Goal: Browse casually: Explore the website without a specific task or goal

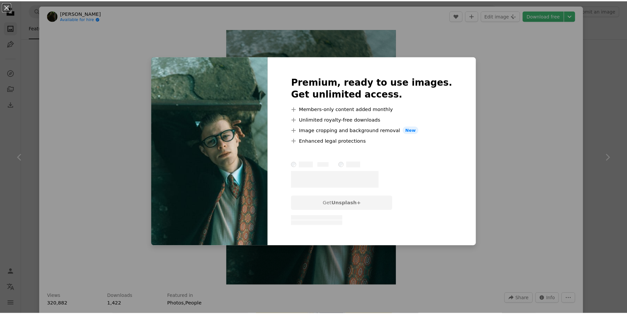
scroll to position [2437, 0]
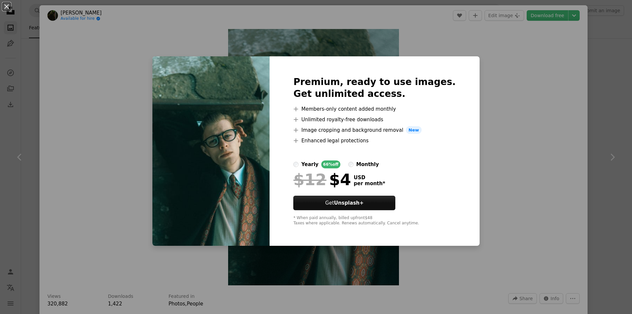
click at [195, 142] on img at bounding box center [210, 151] width 117 height 190
click at [54, 22] on div "An X shape Premium, ready to use images. Get unlimited access. A plus sign Memb…" at bounding box center [316, 157] width 632 height 314
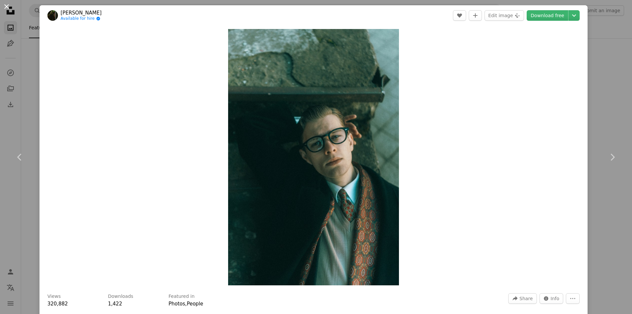
click at [8, 8] on button "An X shape" at bounding box center [7, 7] width 8 height 8
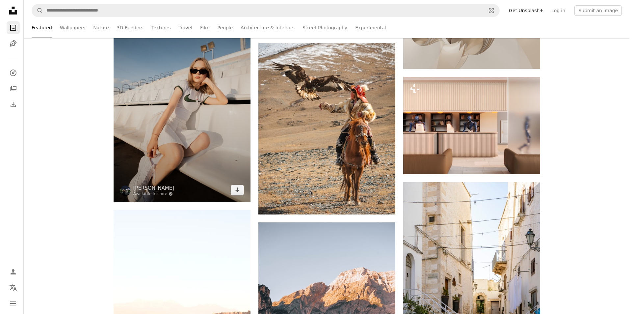
scroll to position [7147, 0]
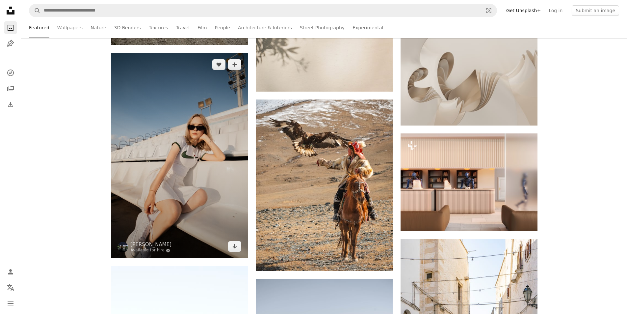
click at [186, 167] on img at bounding box center [179, 156] width 137 height 206
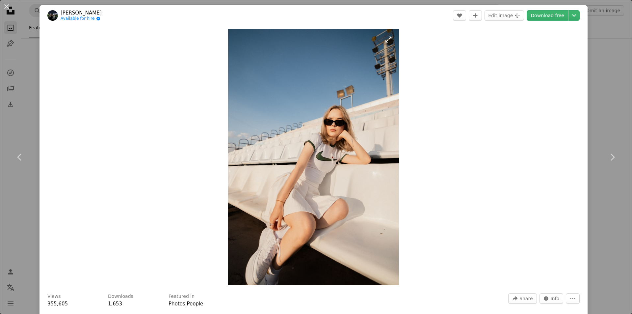
click at [397, 132] on img "Zoom in on this image" at bounding box center [313, 157] width 171 height 256
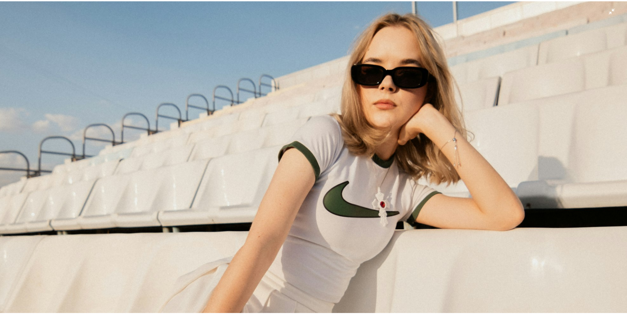
scroll to position [248, 0]
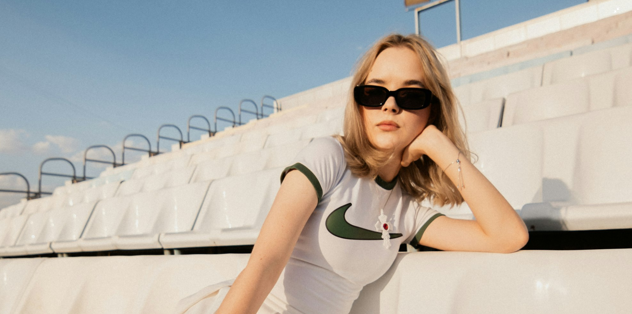
click at [394, 127] on img "Zoom out on this image" at bounding box center [316, 225] width 633 height 949
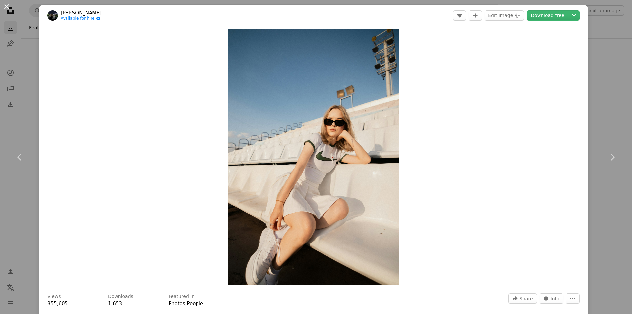
click at [7, 9] on button "An X shape" at bounding box center [7, 7] width 8 height 8
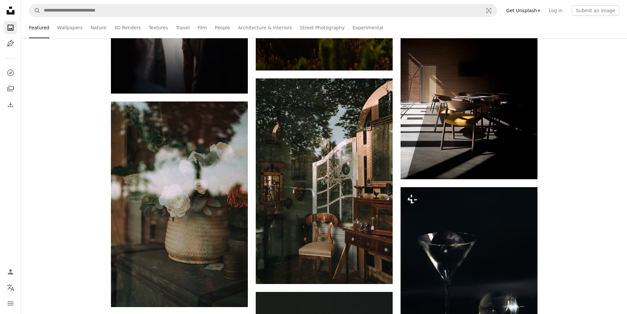
scroll to position [13536, 0]
